Goal: Task Accomplishment & Management: Manage account settings

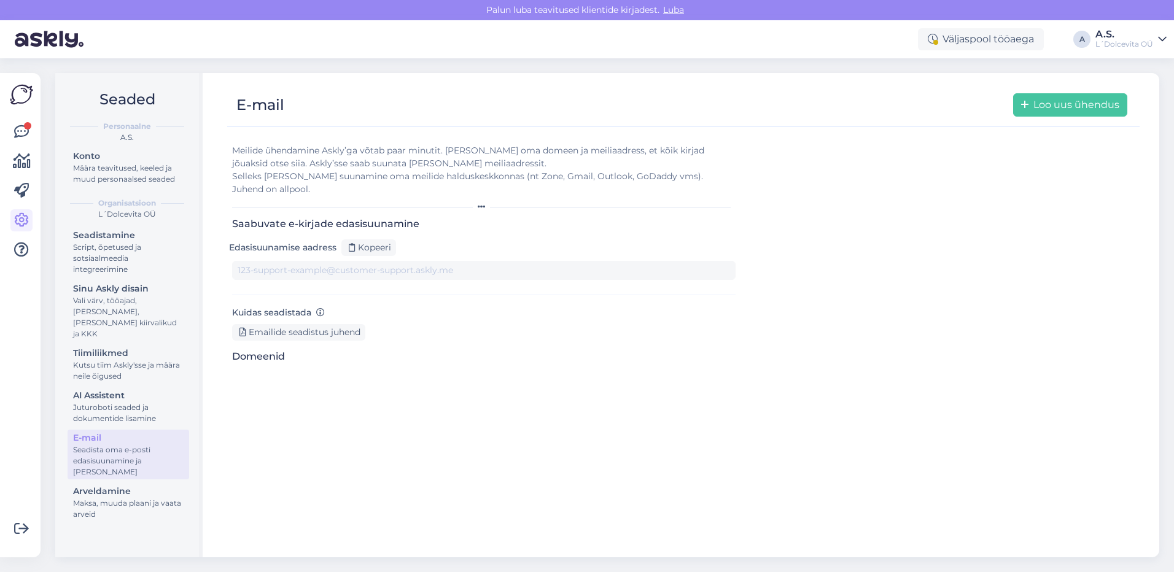
type input "[DOMAIN_NAME][EMAIL_ADDRESS][DOMAIN_NAME]"
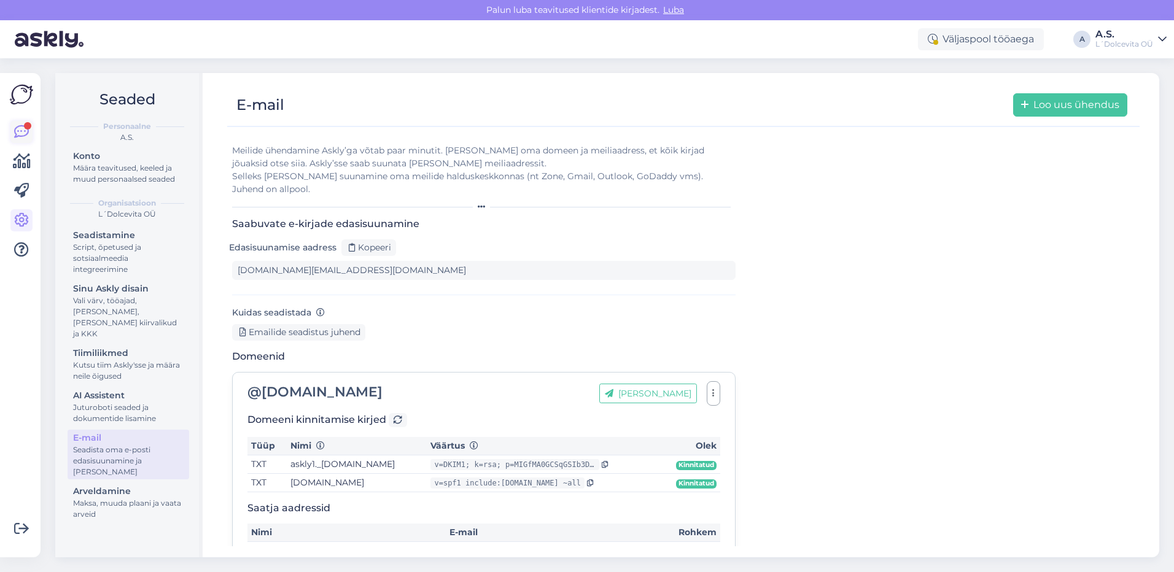
click at [24, 122] on link at bounding box center [21, 132] width 22 height 22
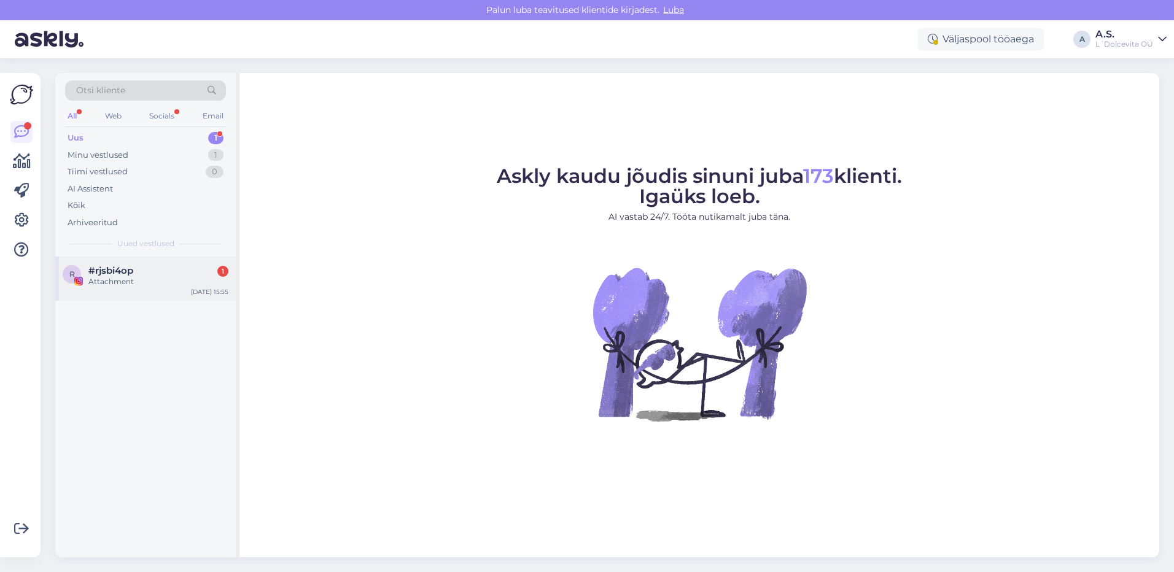
click at [133, 287] on div "Attachment" at bounding box center [158, 281] width 140 height 11
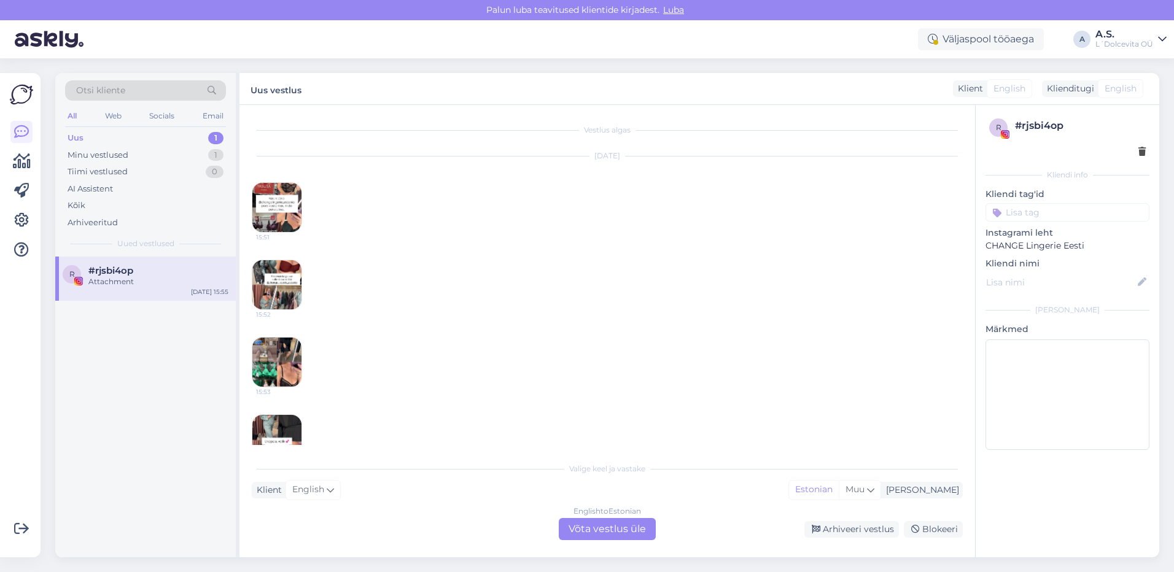
scroll to position [33, 0]
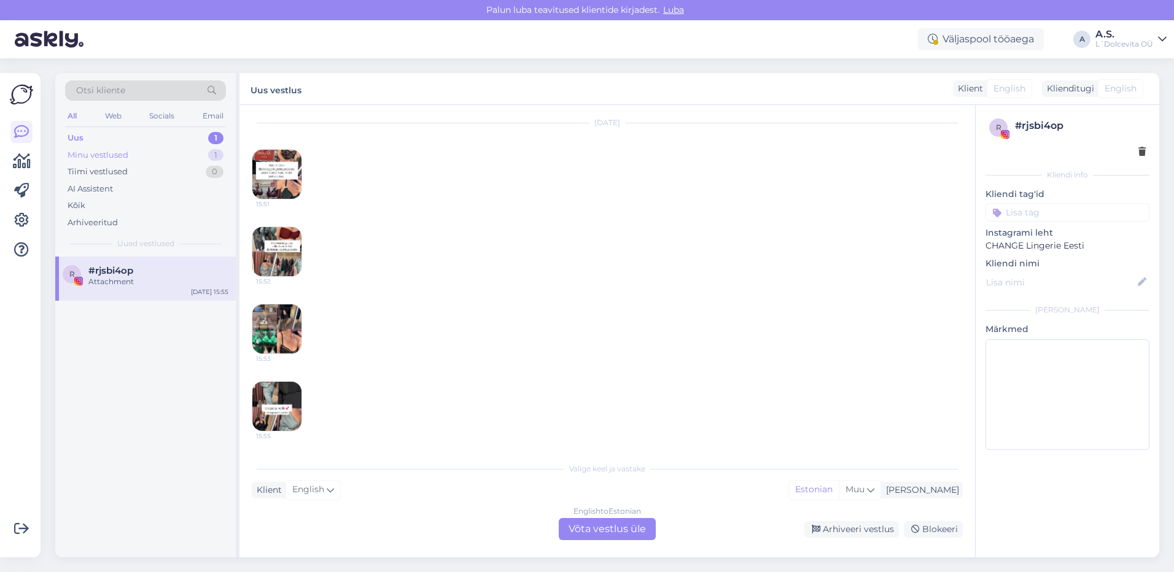
click at [98, 152] on div "Minu vestlused" at bounding box center [98, 155] width 61 height 12
click at [91, 142] on div "Uus 1" at bounding box center [145, 138] width 161 height 17
click at [82, 137] on div "Uus" at bounding box center [76, 138] width 16 height 12
click at [85, 203] on div "Kõik" at bounding box center [77, 205] width 18 height 12
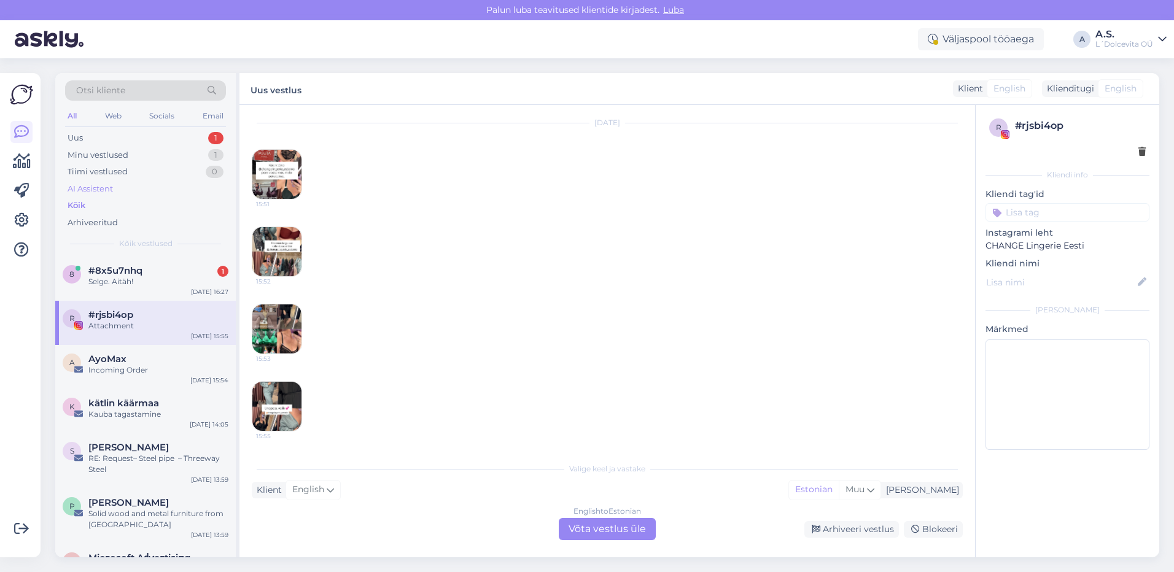
click at [85, 189] on div "AI Assistent" at bounding box center [90, 189] width 45 height 12
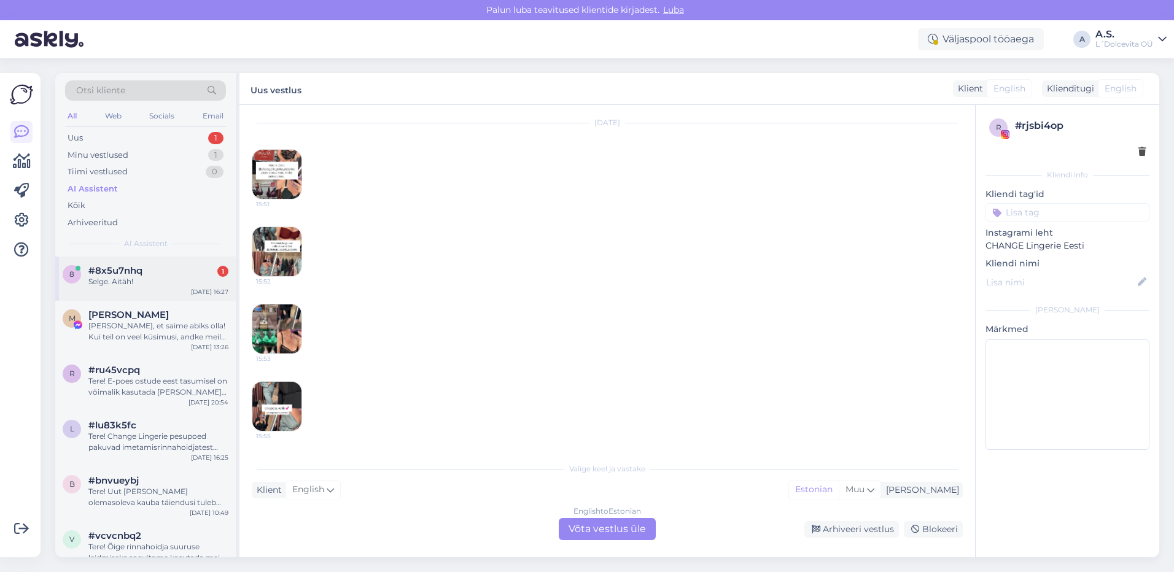
click at [120, 285] on div "Selge. Aitäh!" at bounding box center [158, 281] width 140 height 11
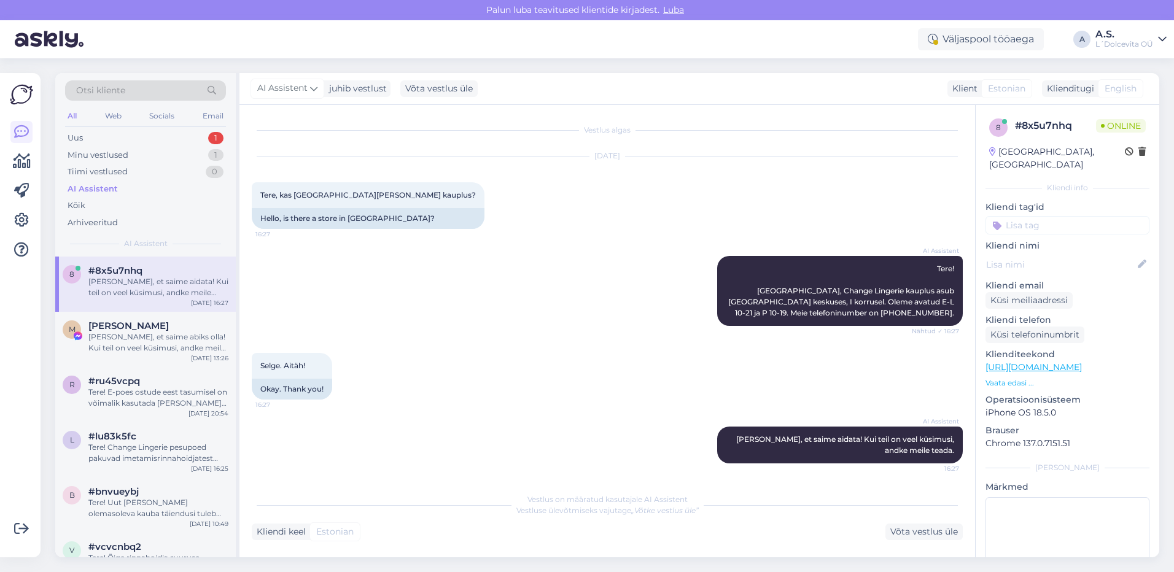
scroll to position [1, 0]
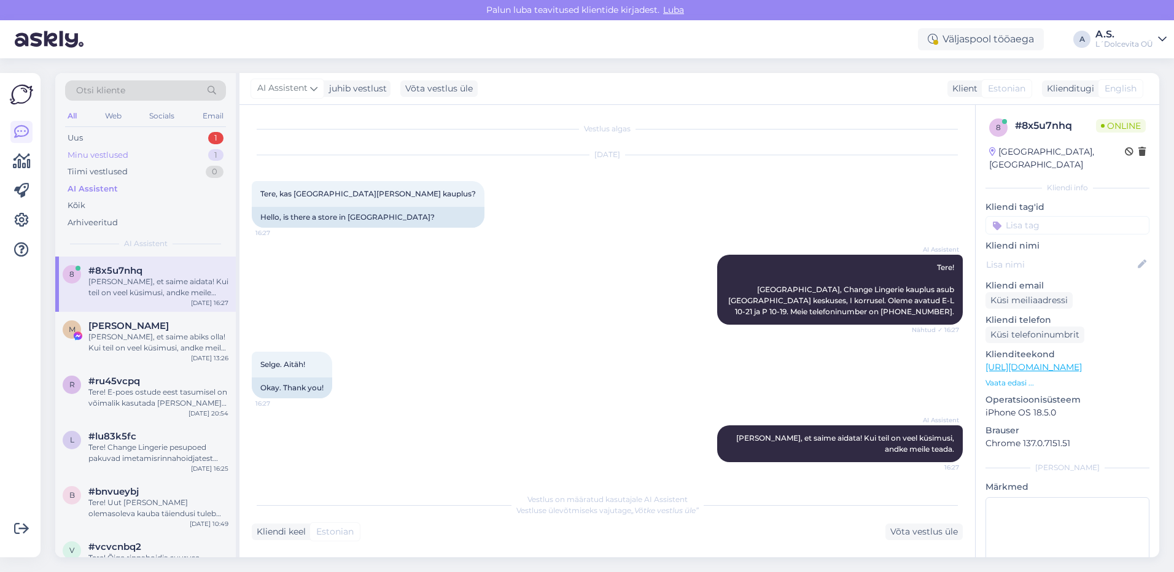
click at [120, 153] on div "Minu vestlused" at bounding box center [98, 155] width 61 height 12
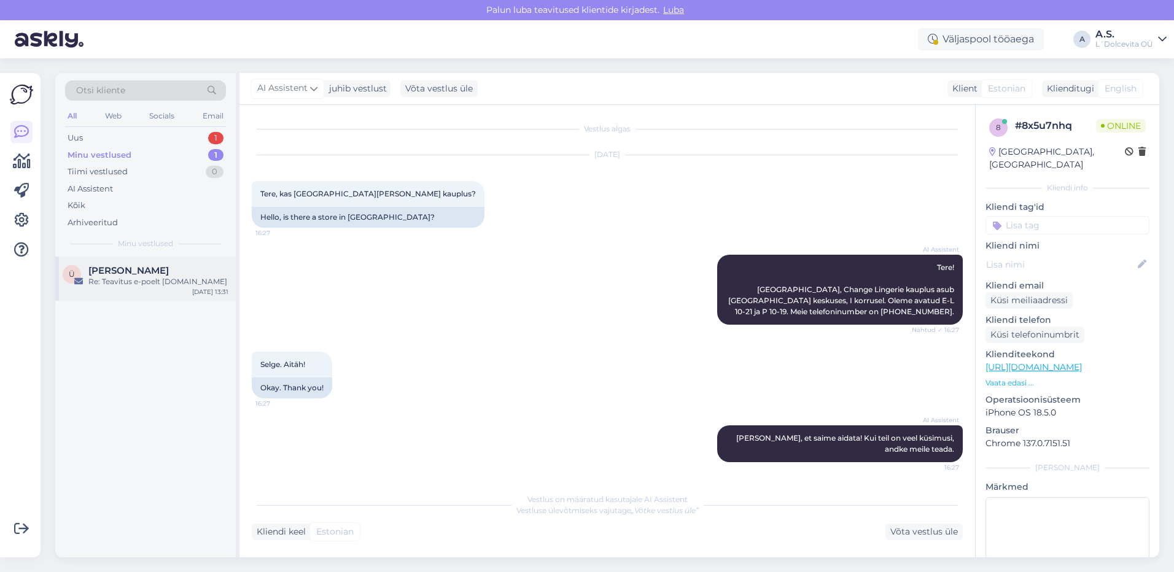
click at [137, 287] on div "Re: Teavitus e-poelt [DOMAIN_NAME]" at bounding box center [158, 281] width 140 height 11
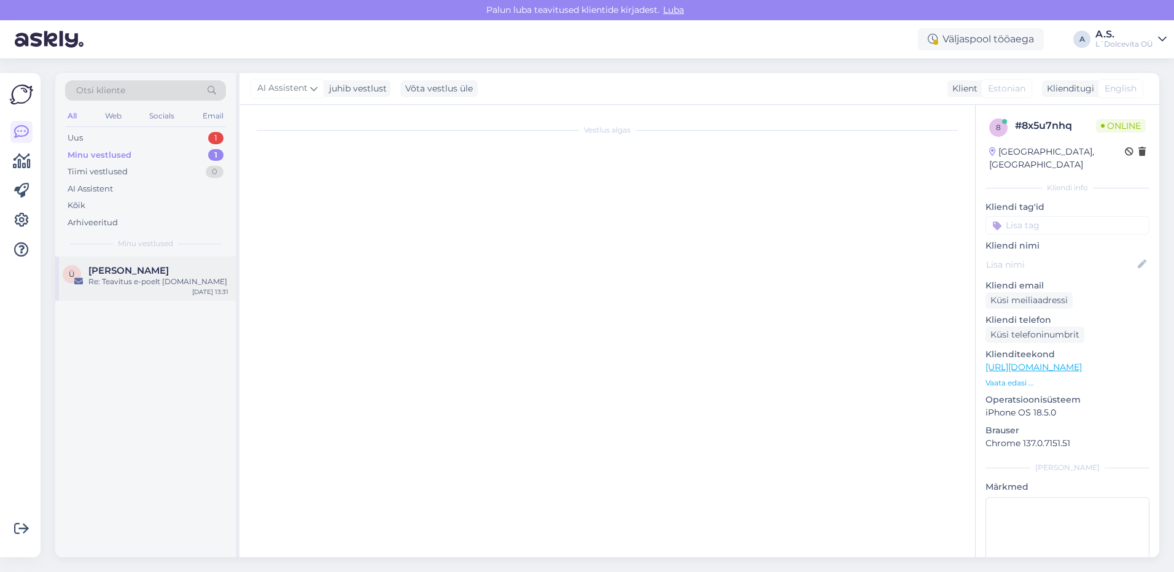
scroll to position [23, 0]
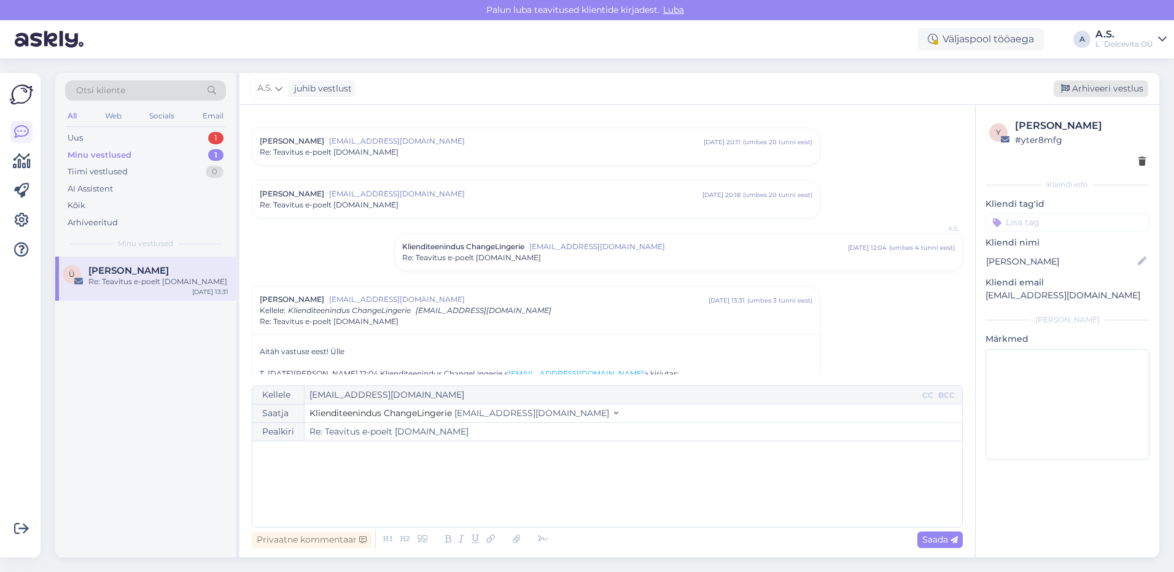
click at [1107, 83] on div "Arhiveeri vestlus" at bounding box center [1100, 88] width 95 height 17
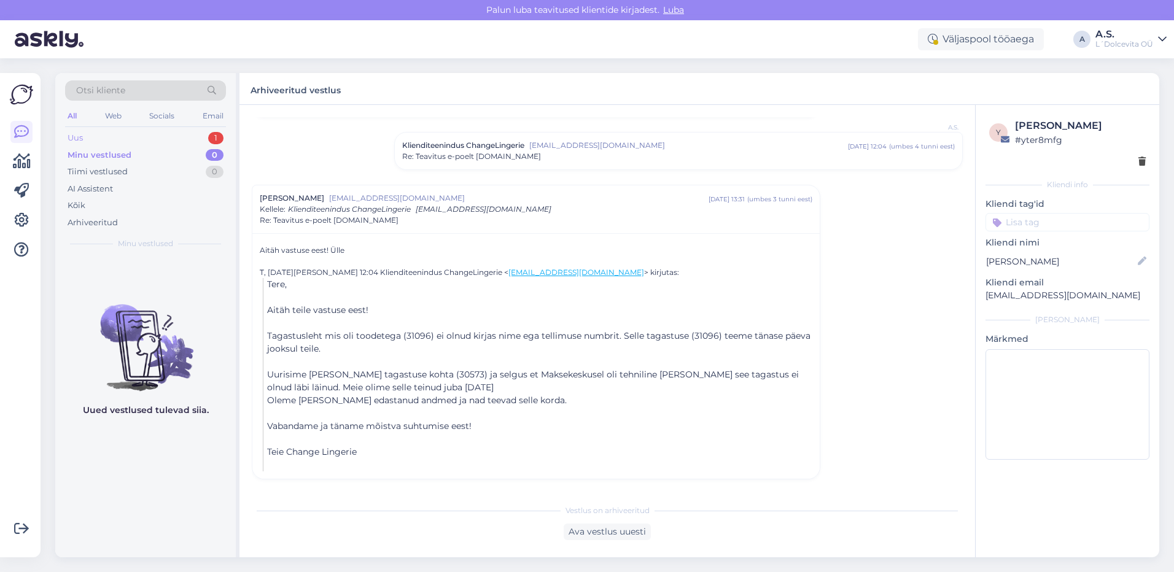
click at [123, 136] on div "Uus 1" at bounding box center [145, 138] width 161 height 17
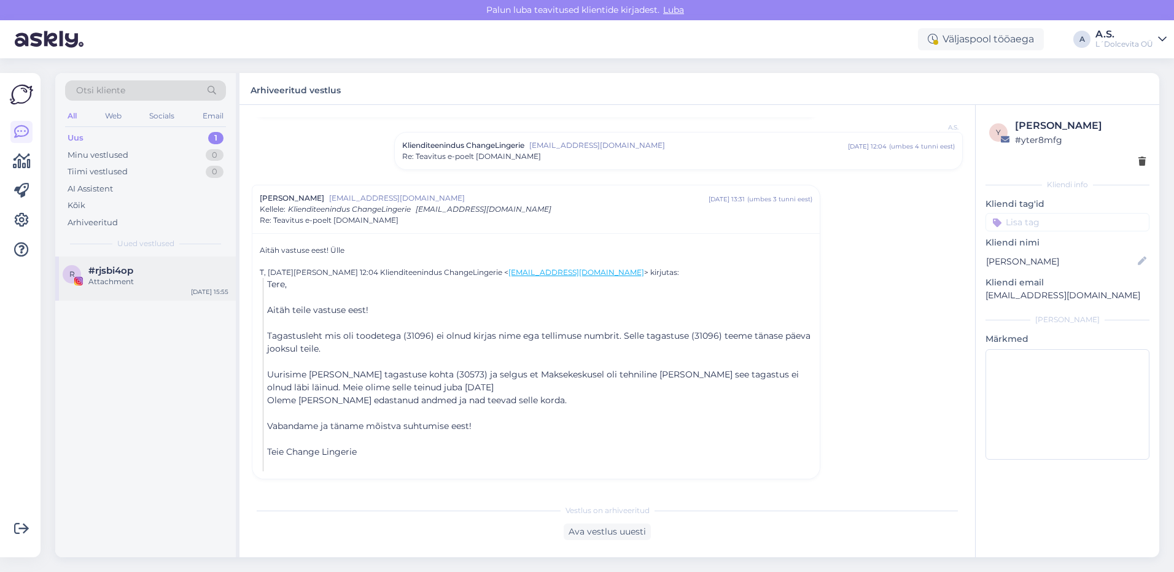
click at [155, 279] on div "Attachment" at bounding box center [158, 281] width 140 height 11
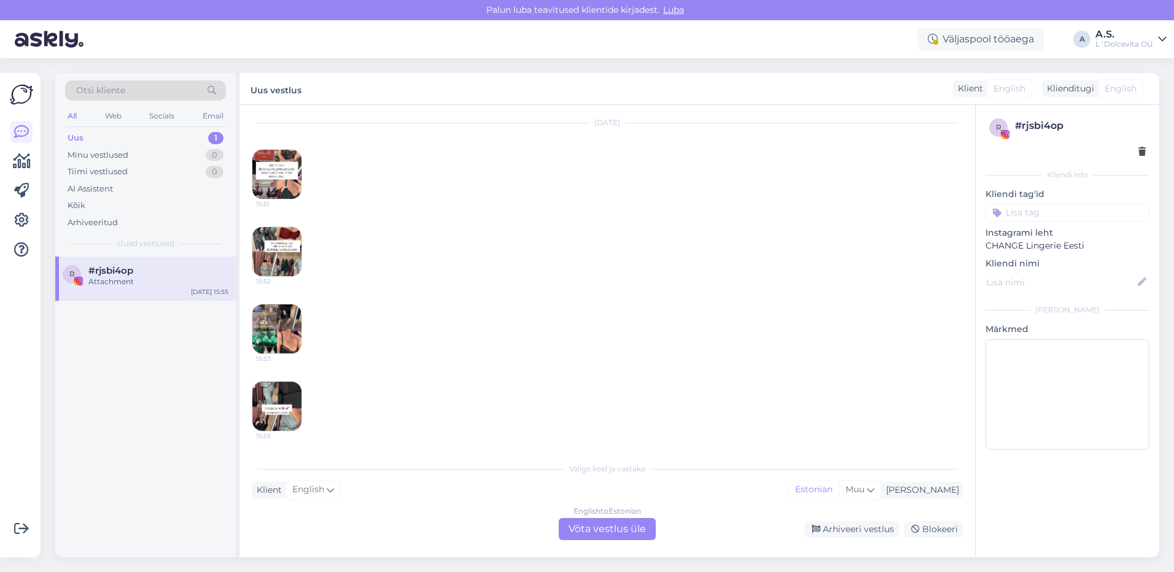
scroll to position [33, 0]
click at [829, 525] on div "Arhiveeri vestlus" at bounding box center [851, 529] width 95 height 17
